Goal: Register for event/course

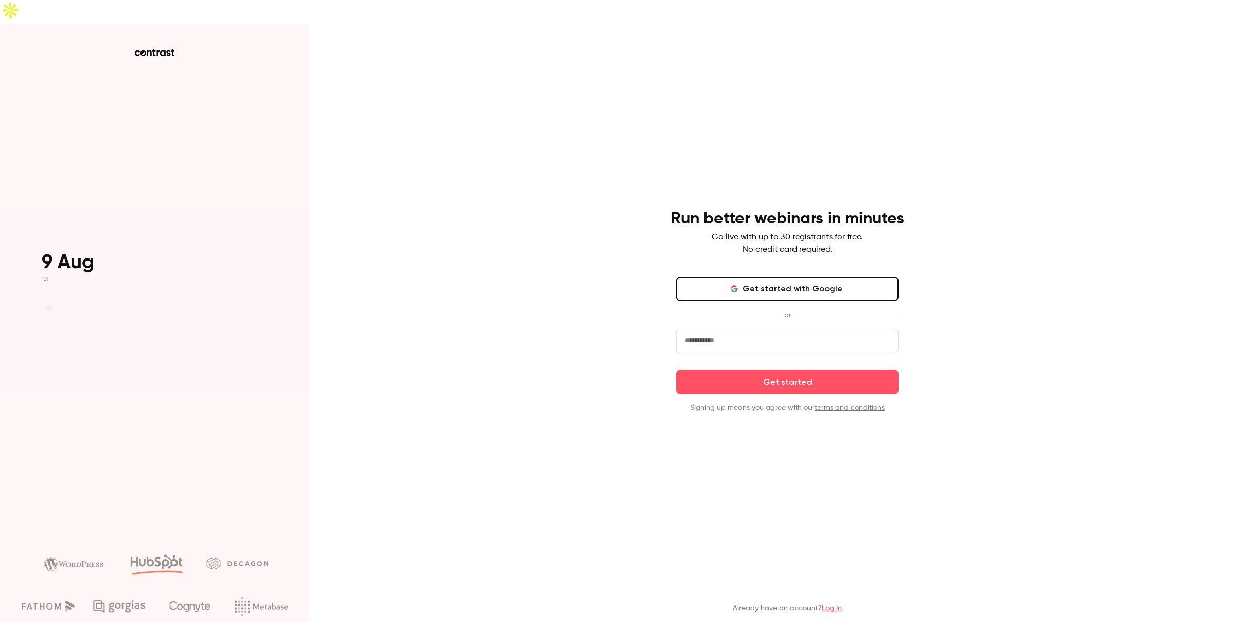
click at [762, 276] on button "Get started with Google" at bounding box center [787, 288] width 222 height 25
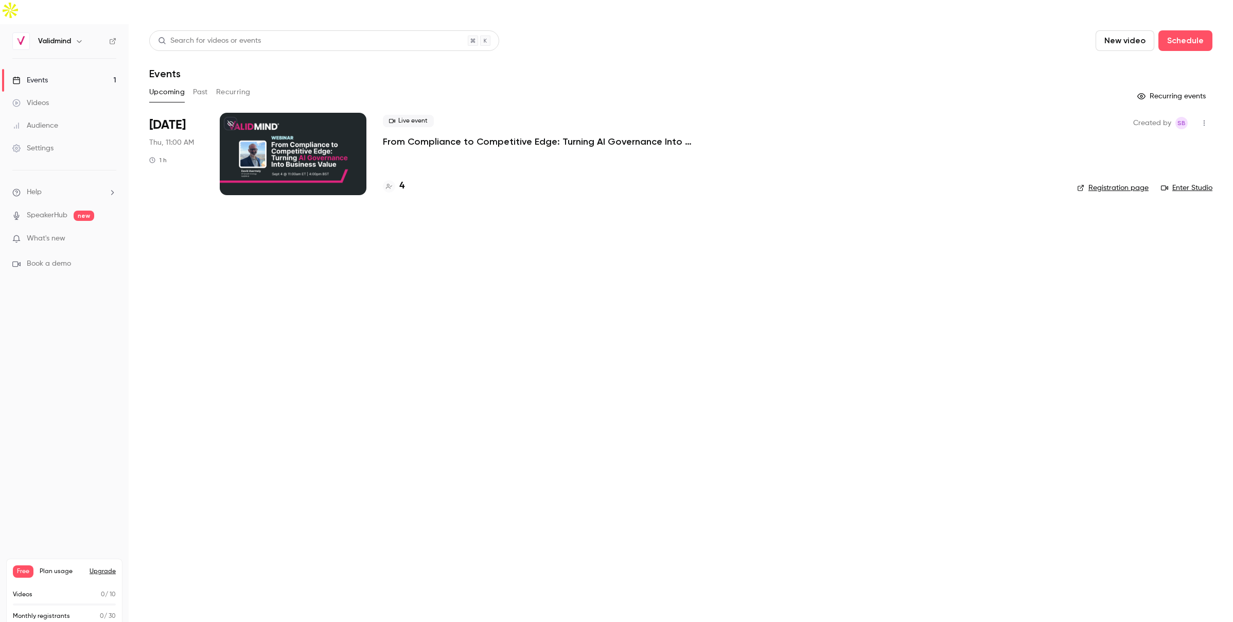
click at [1204, 119] on icon "button" at bounding box center [1204, 122] width 8 height 7
click at [837, 330] on div at bounding box center [616, 311] width 1233 height 622
click at [512, 135] on p "From Compliance to Competitive Edge: Turning AI Governance Into Business Value" at bounding box center [537, 141] width 309 height 12
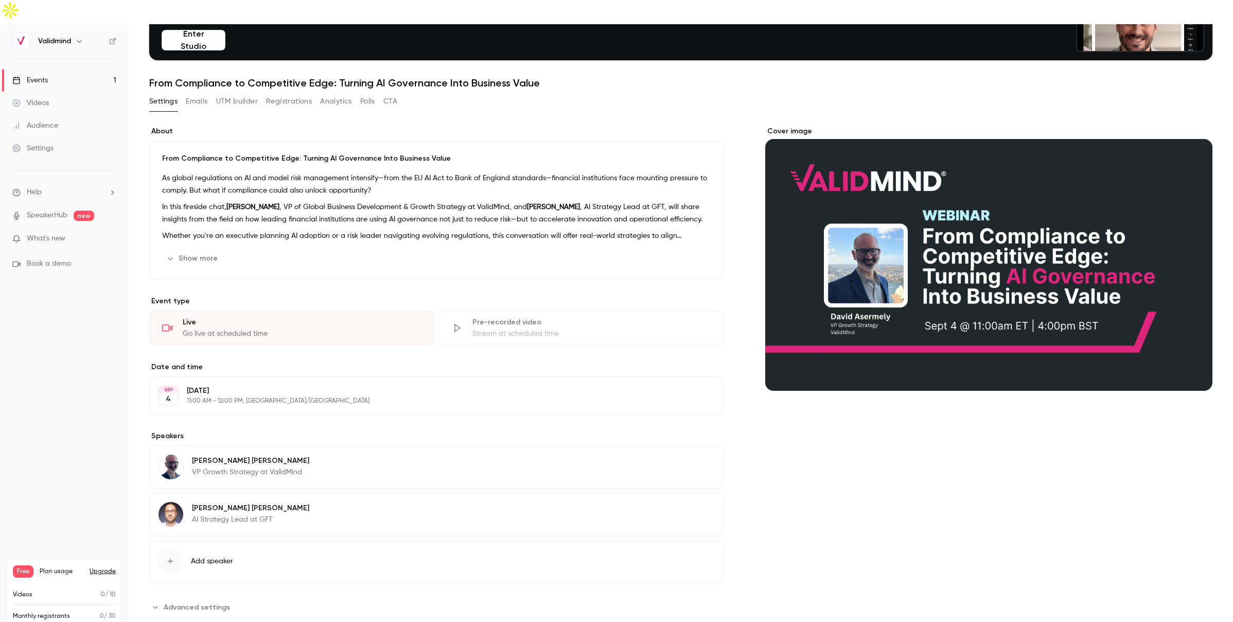
scroll to position [93, 0]
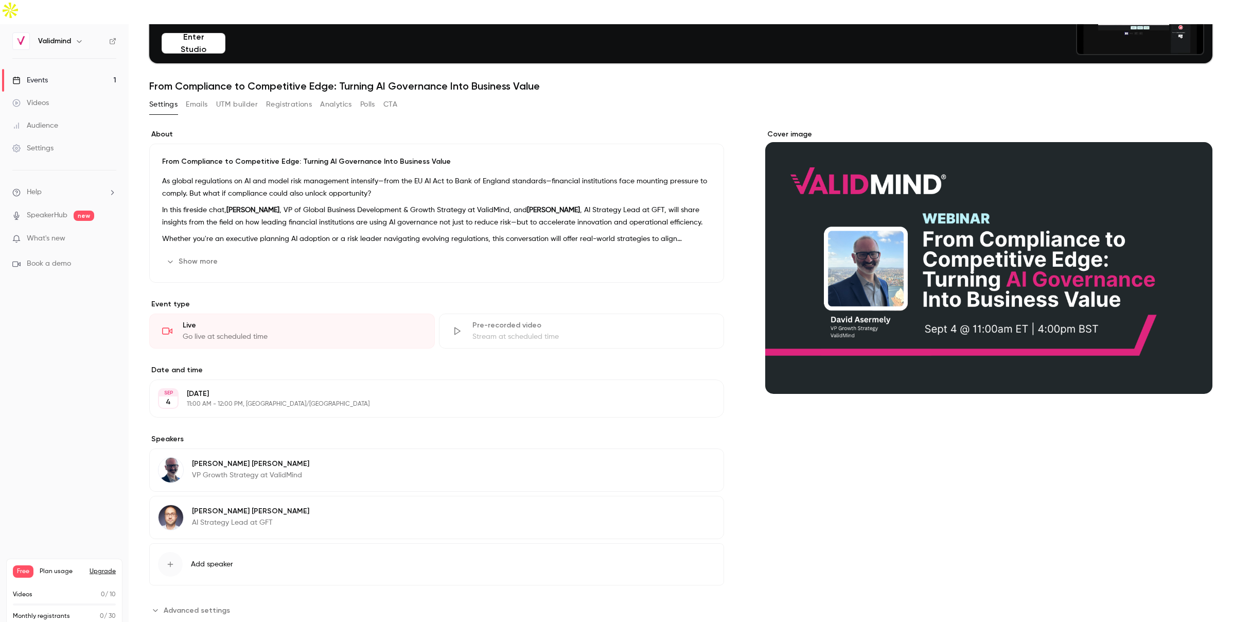
click at [203, 253] on button "Show more" at bounding box center [193, 261] width 62 height 16
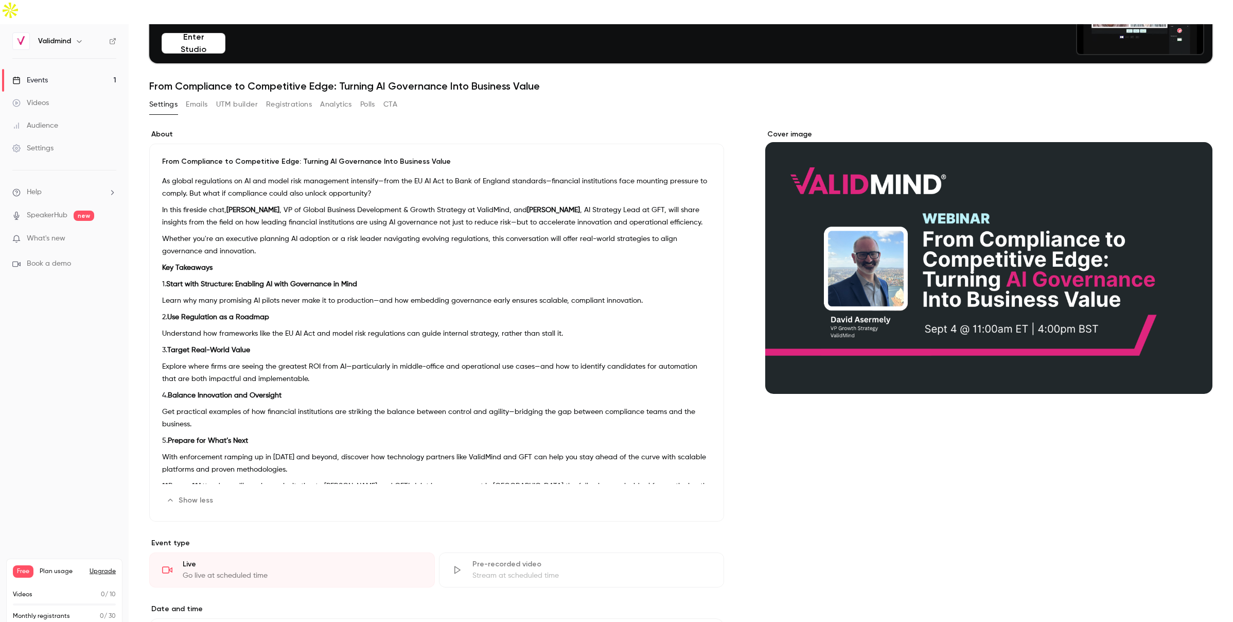
scroll to position [25, 0]
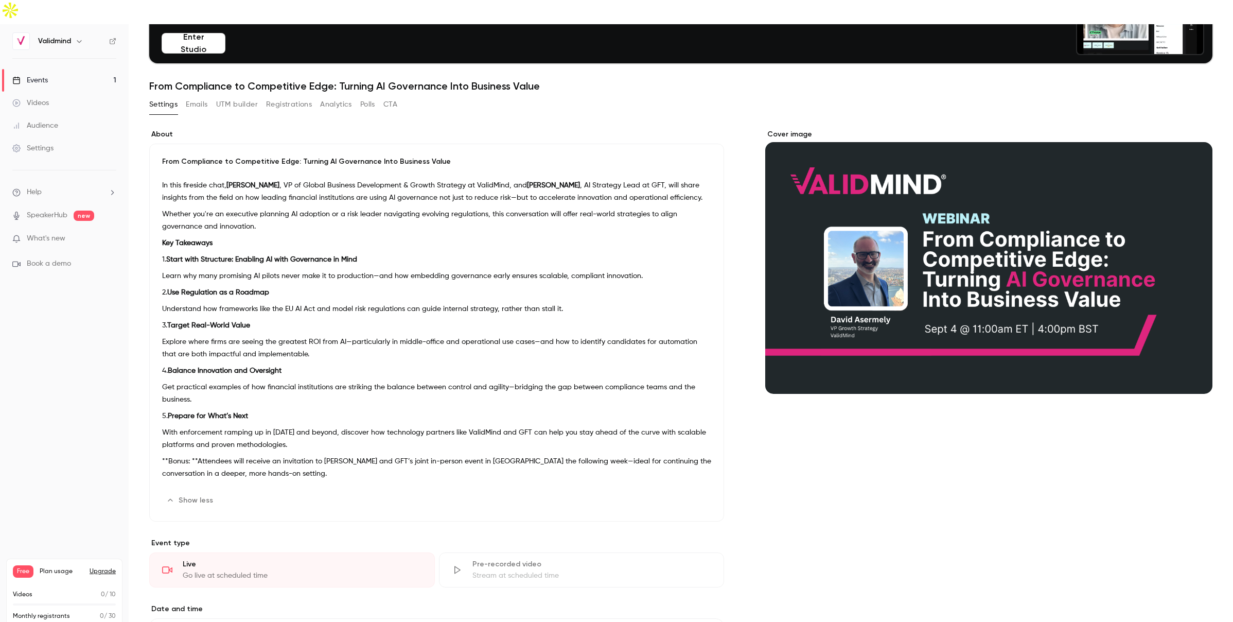
click at [272, 455] on p "**Bonus: **Attendees will receive an invitation to [PERSON_NAME] and GFT’s join…" at bounding box center [436, 467] width 549 height 25
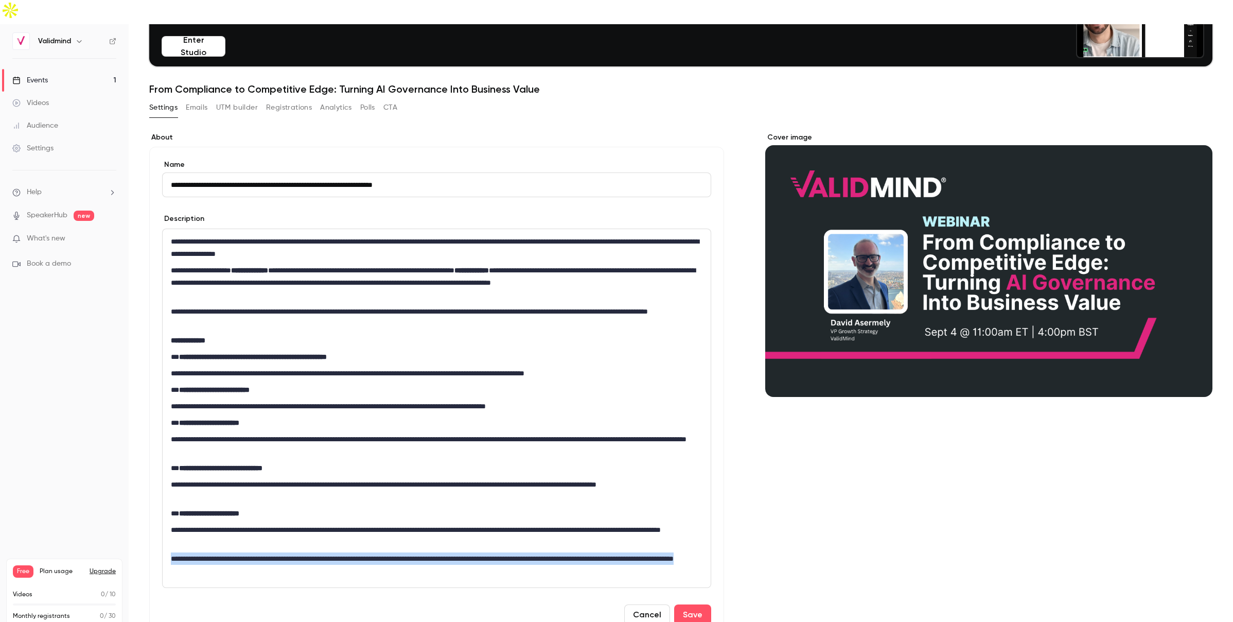
drag, startPoint x: 296, startPoint y: 549, endPoint x: 167, endPoint y: 535, distance: 129.4
click at [167, 535] on div "**********" at bounding box center [437, 408] width 548 height 358
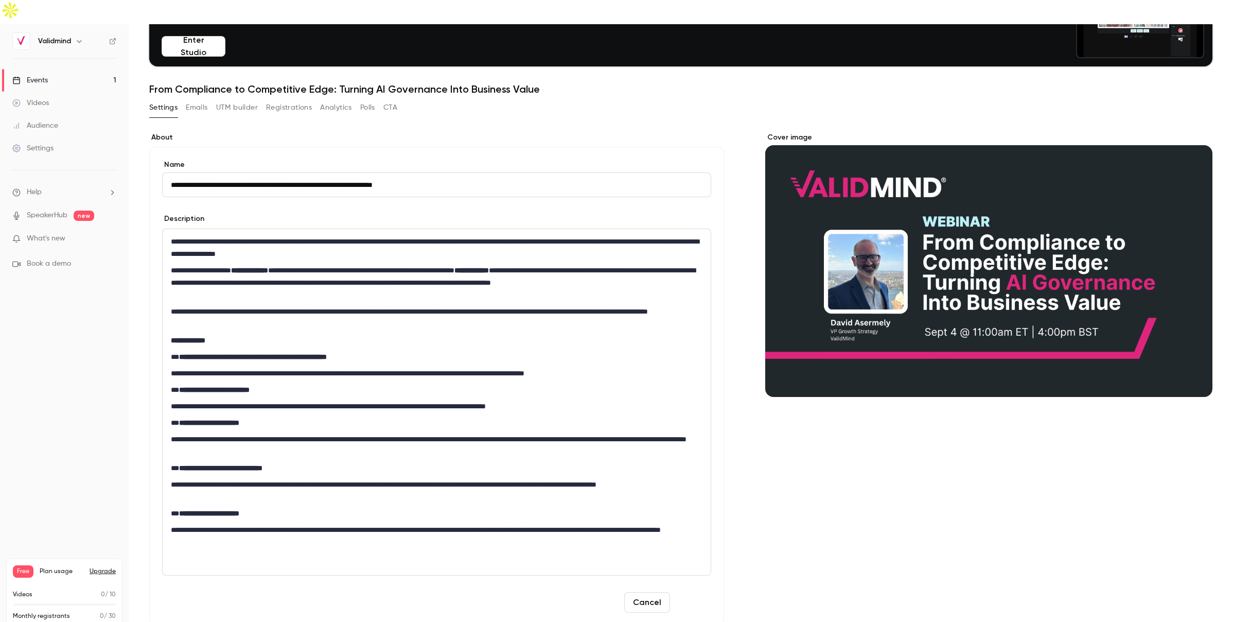
click at [700, 592] on button "Save" at bounding box center [692, 602] width 37 height 21
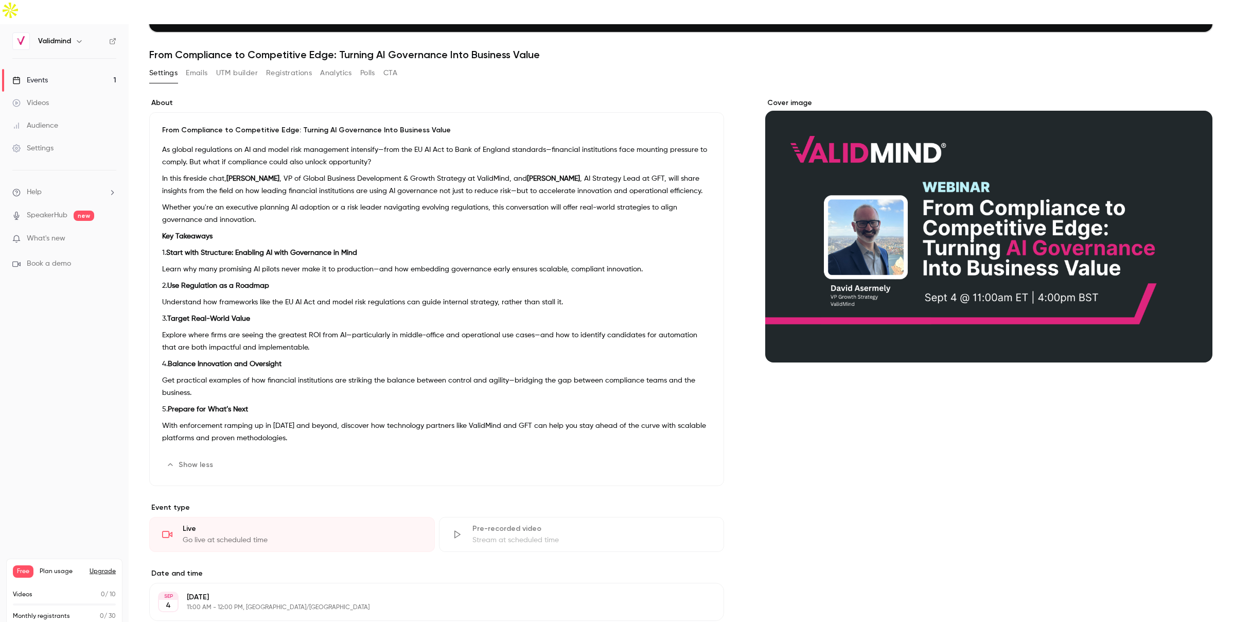
scroll to position [0, 0]
